Goal: Find specific page/section: Find specific page/section

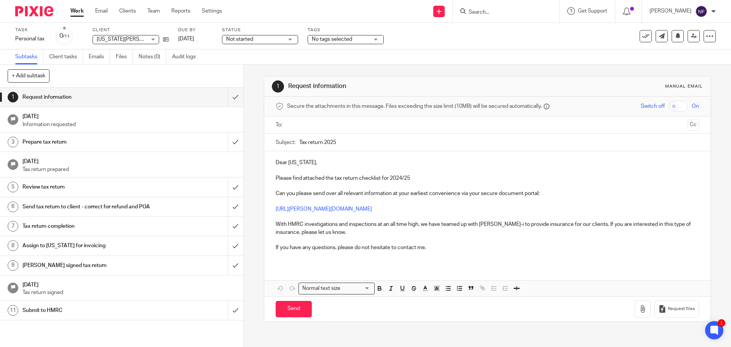
click at [510, 12] on input "Search" at bounding box center [502, 12] width 69 height 7
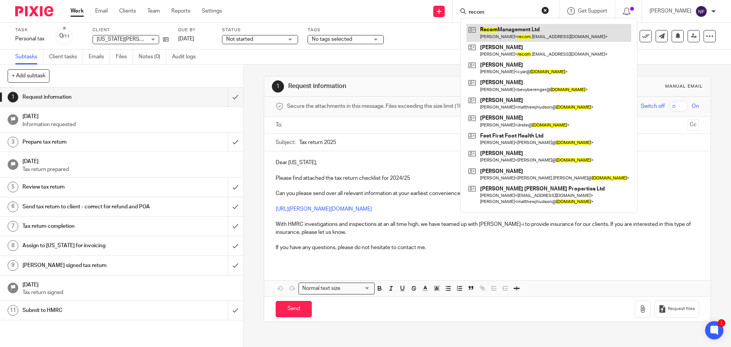
type input "recom"
click at [510, 30] on link at bounding box center [549, 33] width 165 height 18
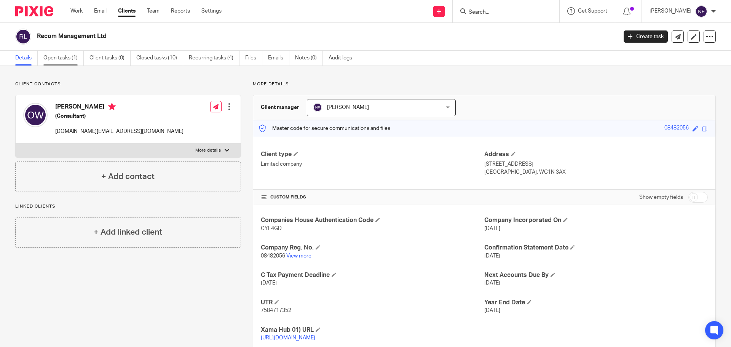
click at [53, 60] on link "Open tasks (1)" at bounding box center [63, 58] width 40 height 15
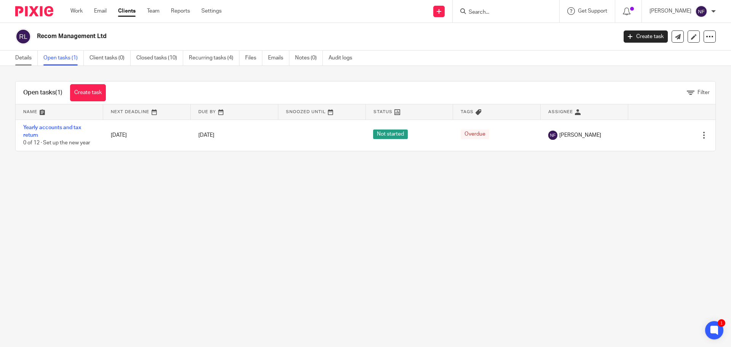
click at [31, 57] on link "Details" at bounding box center [26, 58] width 22 height 15
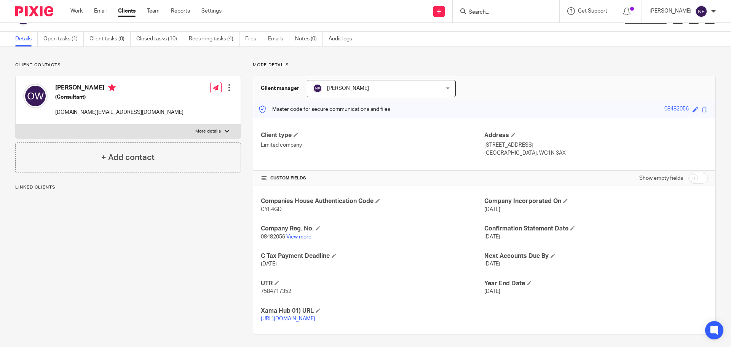
scroll to position [30, 0]
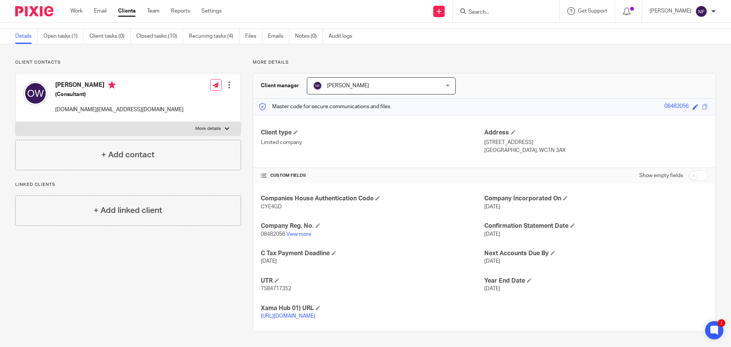
click at [505, 12] on input "Search" at bounding box center [502, 12] width 69 height 7
type input "e"
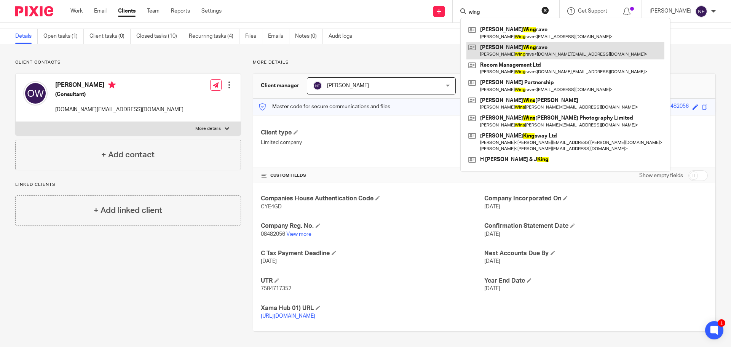
type input "wing"
click at [503, 47] on link at bounding box center [566, 51] width 198 height 18
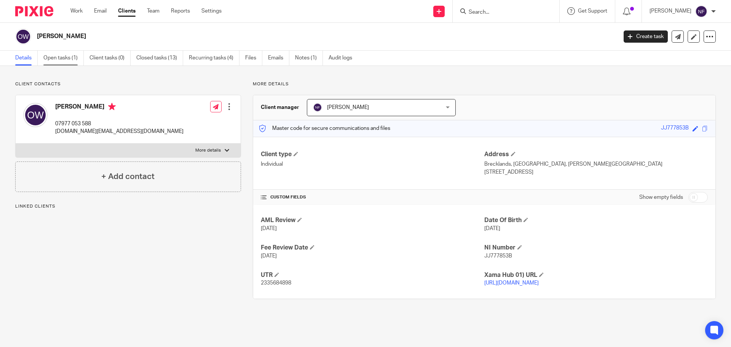
click at [54, 59] on link "Open tasks (1)" at bounding box center [63, 58] width 40 height 15
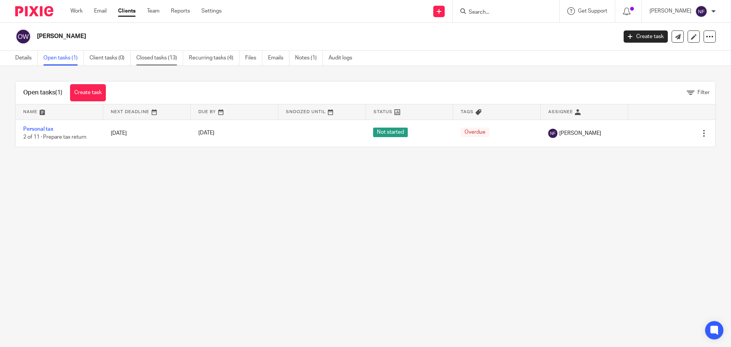
click at [148, 58] on link "Closed tasks (13)" at bounding box center [159, 58] width 47 height 15
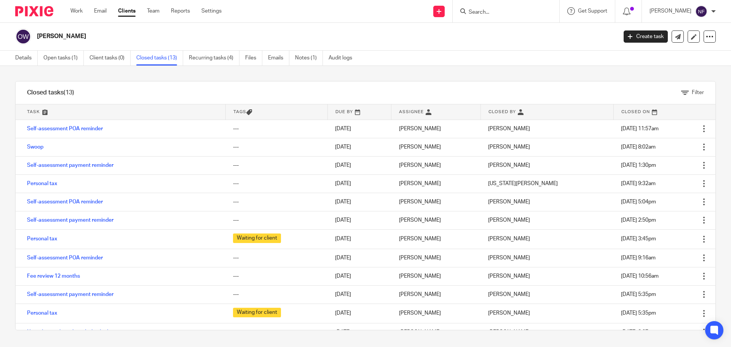
click at [505, 12] on input "Search" at bounding box center [502, 12] width 69 height 7
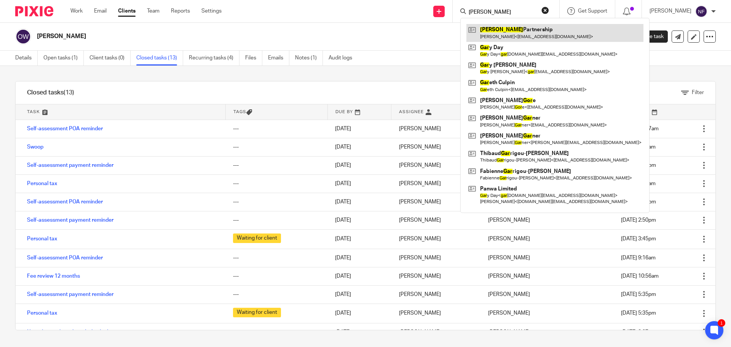
type input "goar"
click at [510, 33] on link at bounding box center [555, 33] width 177 height 18
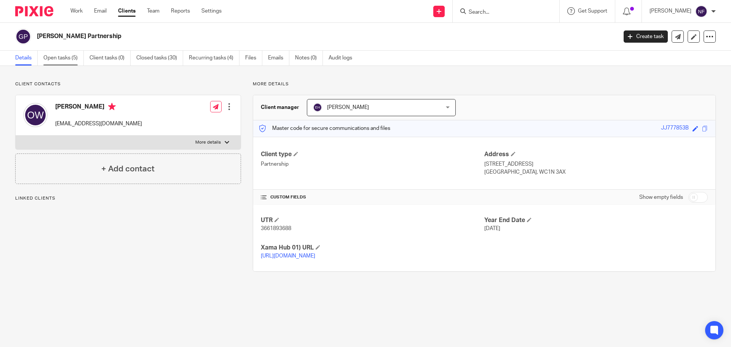
click at [59, 62] on link "Open tasks (5)" at bounding box center [63, 58] width 40 height 15
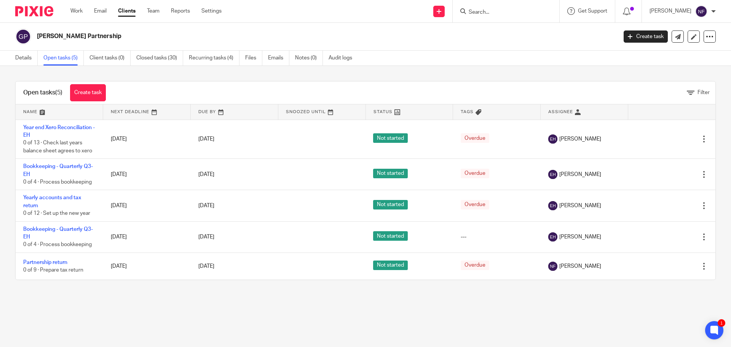
click at [357, 70] on div "Open tasks (5) Create task Filter Name Next Deadline Due By Snoozed Until Statu…" at bounding box center [365, 180] width 731 height 229
click at [272, 77] on div "Open tasks (5) Create task Filter Name Next Deadline Due By Snoozed Until Statu…" at bounding box center [365, 180] width 731 height 229
click at [501, 7] on form at bounding box center [508, 11] width 81 height 10
click at [509, 10] on input "Search" at bounding box center [502, 12] width 69 height 7
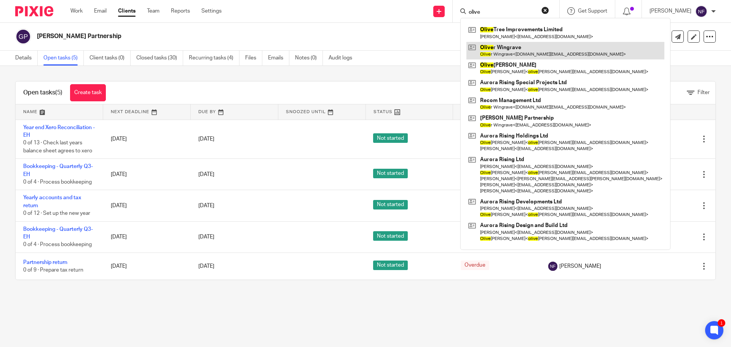
type input "olive"
click at [514, 48] on link at bounding box center [566, 51] width 198 height 18
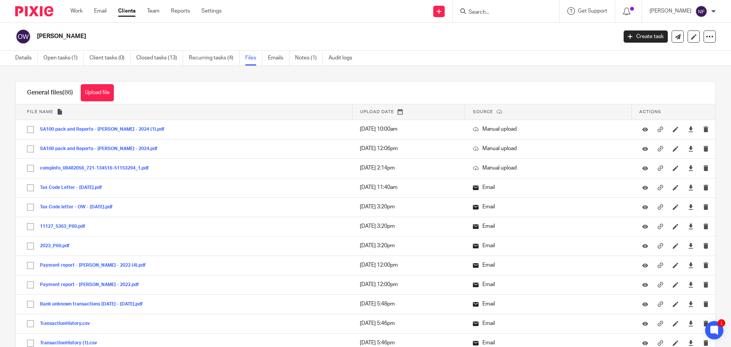
click at [495, 11] on input "Search" at bounding box center [502, 12] width 69 height 7
click at [492, 10] on input "Search" at bounding box center [502, 12] width 69 height 7
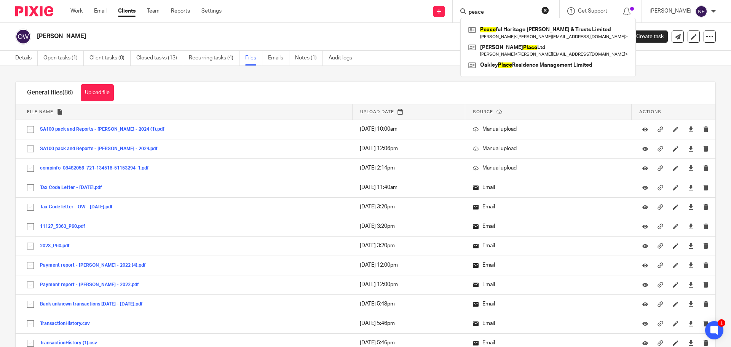
click at [512, 11] on input "peace" at bounding box center [502, 12] width 69 height 7
drag, startPoint x: 510, startPoint y: 12, endPoint x: 480, endPoint y: 11, distance: 30.1
click at [480, 11] on div "peace" at bounding box center [505, 11] width 89 height 10
click at [501, 13] on input "peace" at bounding box center [502, 12] width 69 height 7
click at [512, 9] on input "peace" at bounding box center [502, 12] width 69 height 7
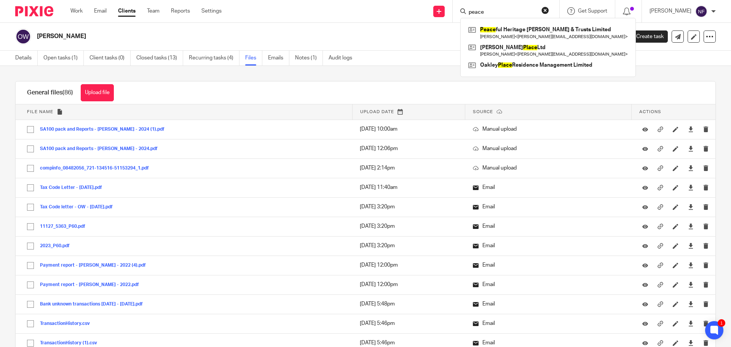
click at [511, 9] on input "peace" at bounding box center [502, 12] width 69 height 7
type input "peace"
